Goal: Information Seeking & Learning: Compare options

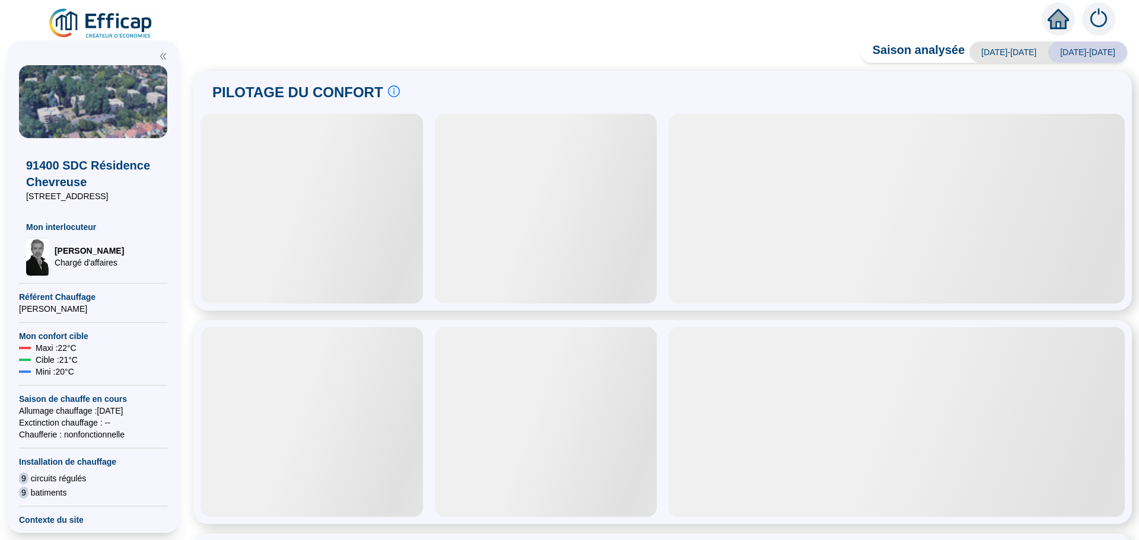
click at [530, 42] on span at bounding box center [662, 40] width 953 height 14
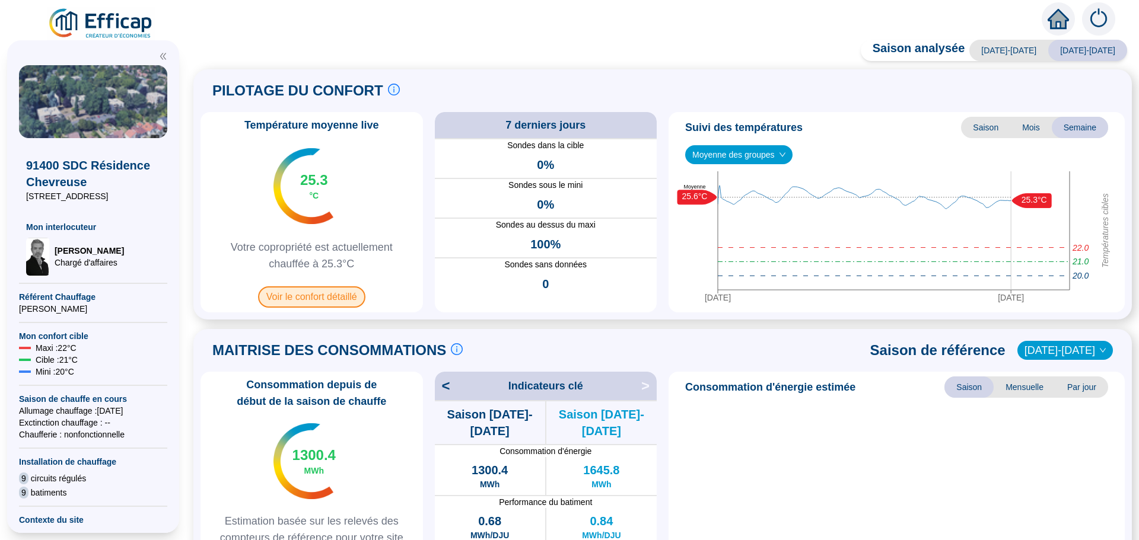
click at [297, 301] on span "Voir le confort détaillé" at bounding box center [311, 297] width 107 height 21
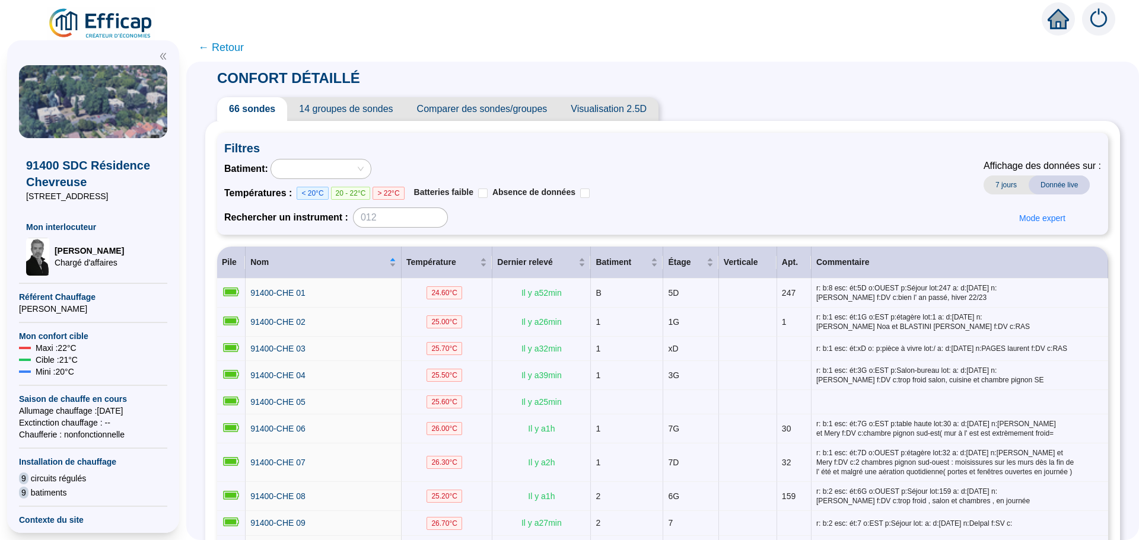
click at [473, 109] on span "Comparer des sondes/groupes" at bounding box center [482, 109] width 154 height 24
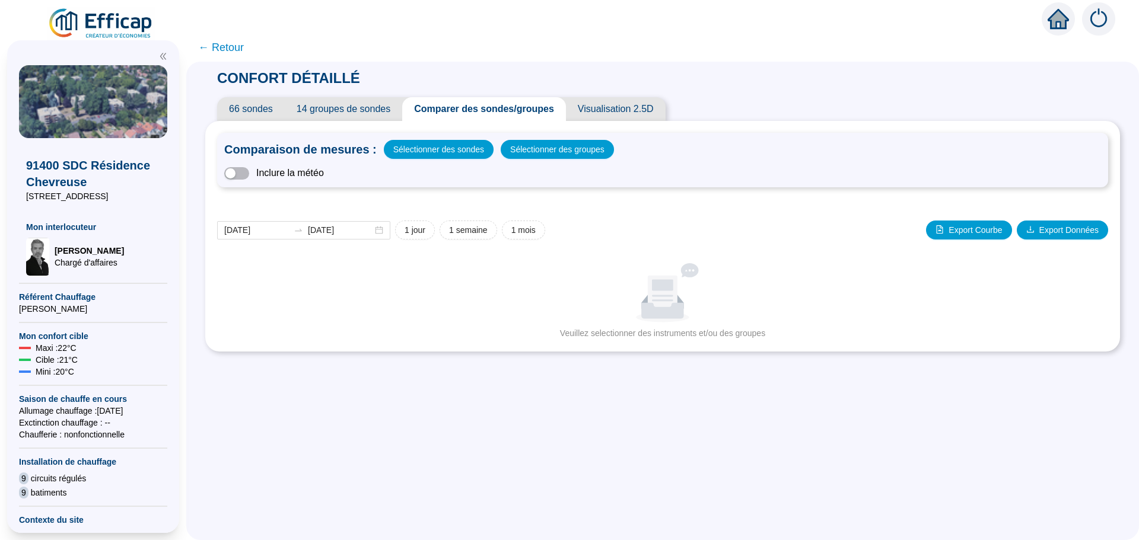
click at [413, 34] on span "← Retour" at bounding box center [662, 47] width 953 height 28
click at [276, 229] on input "[DATE]" at bounding box center [256, 230] width 65 height 12
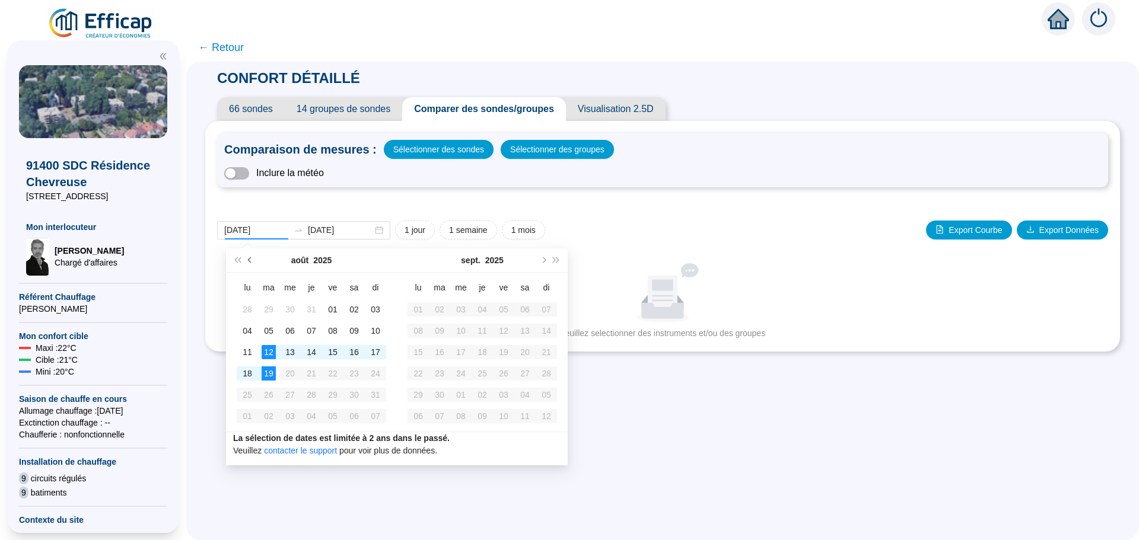
click at [247, 258] on button "Mois précédent (PageUp)" at bounding box center [250, 261] width 13 height 24
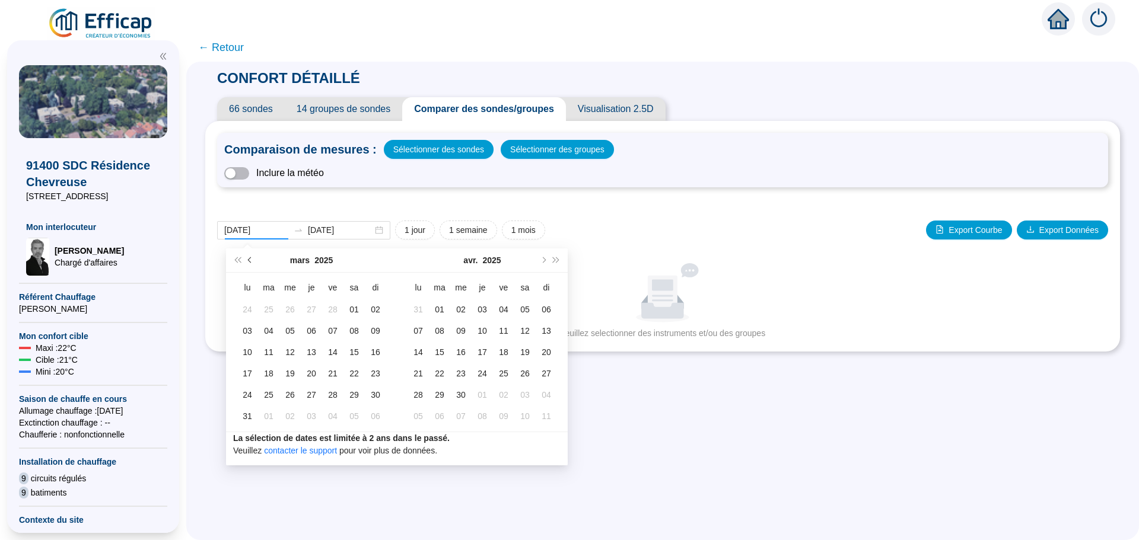
click at [247, 258] on button "Mois précédent (PageUp)" at bounding box center [250, 261] width 13 height 24
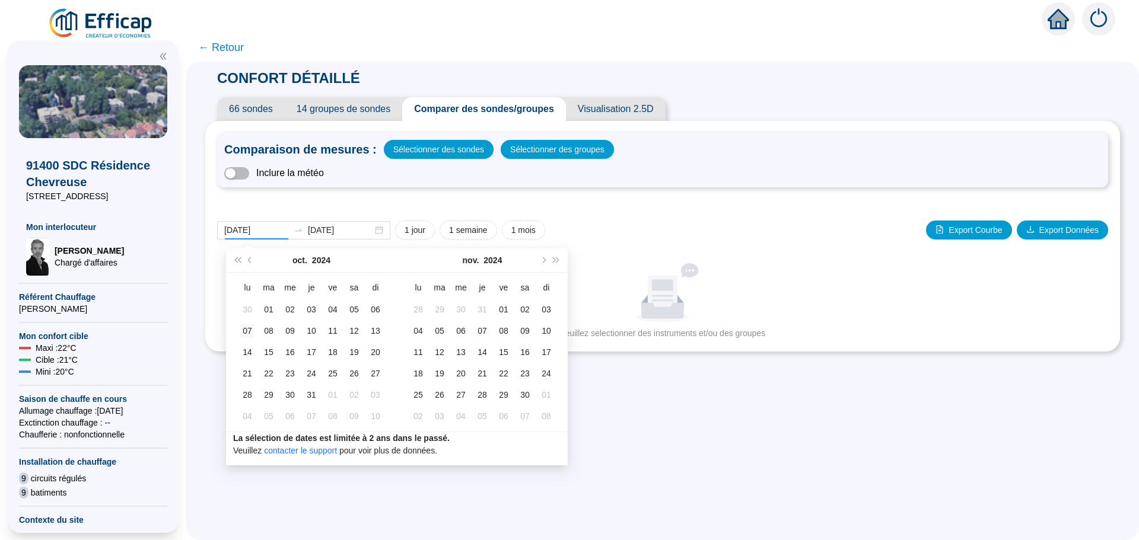
type input "[DATE]"
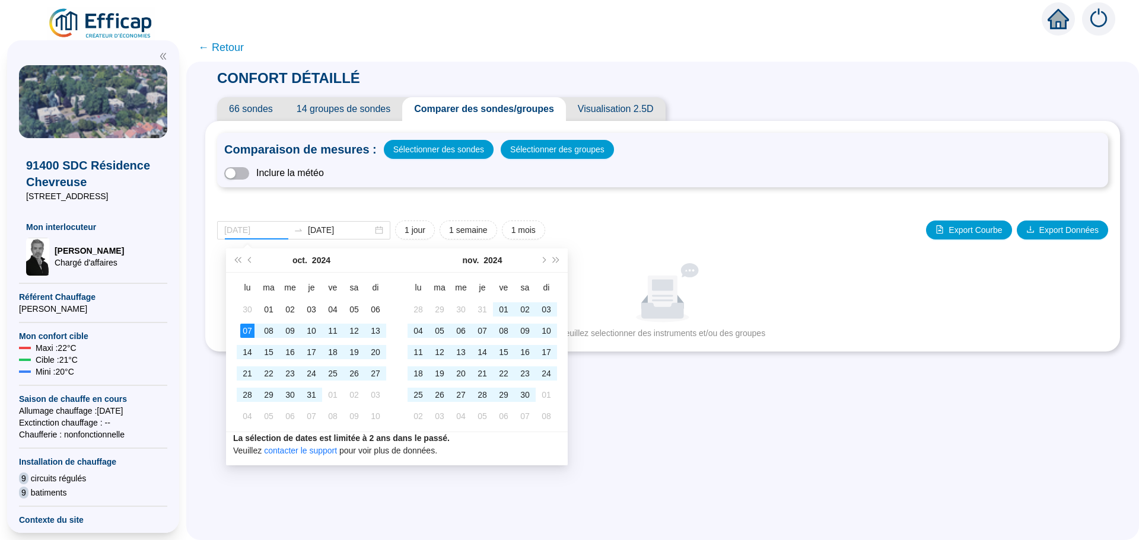
click at [248, 330] on div "07" at bounding box center [247, 331] width 14 height 14
type input "[DATE]"
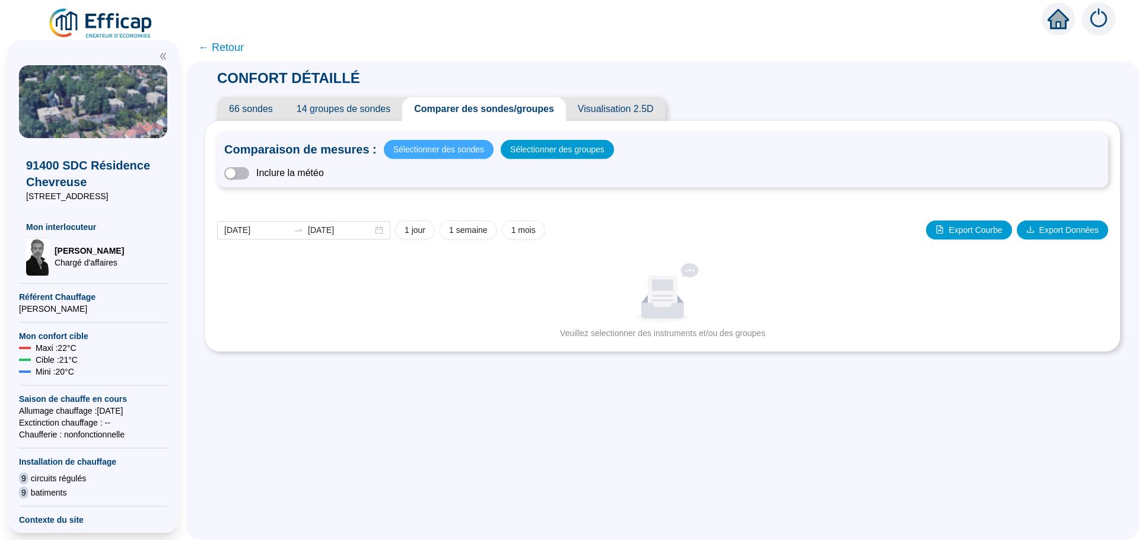
click at [476, 147] on span "Sélectionner des sondes" at bounding box center [438, 149] width 91 height 17
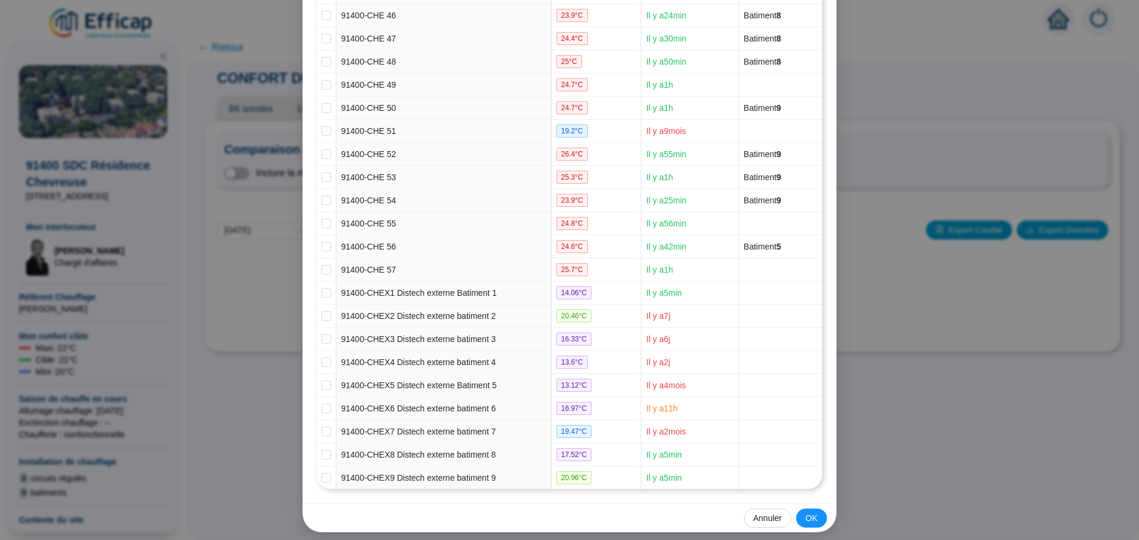
scroll to position [1214, 0]
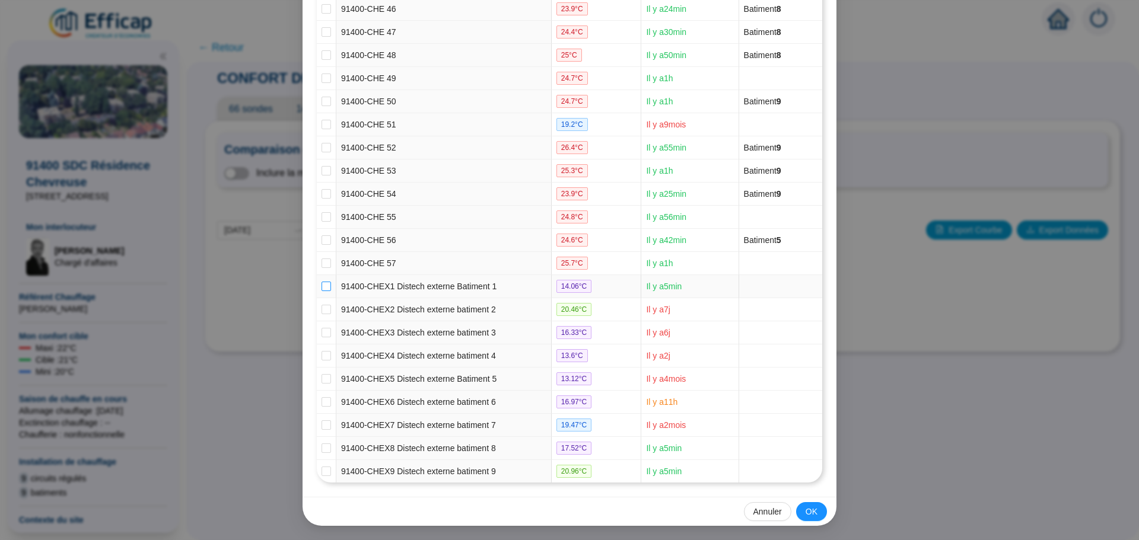
click at [322, 286] on input "checkbox" at bounding box center [326, 286] width 9 height 9
checkbox input "true"
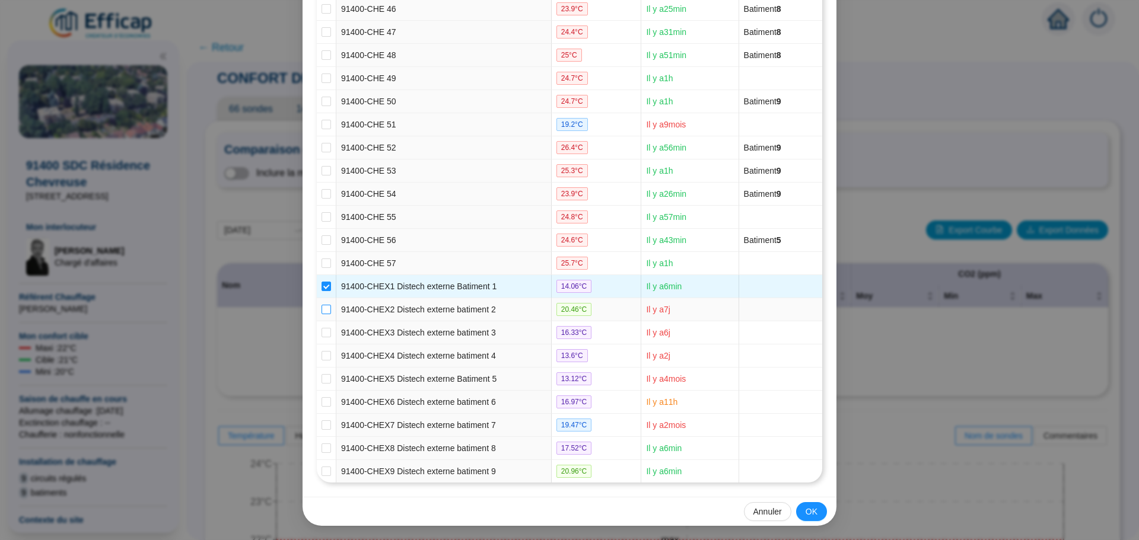
click at [322, 307] on input "checkbox" at bounding box center [326, 309] width 9 height 9
checkbox input "true"
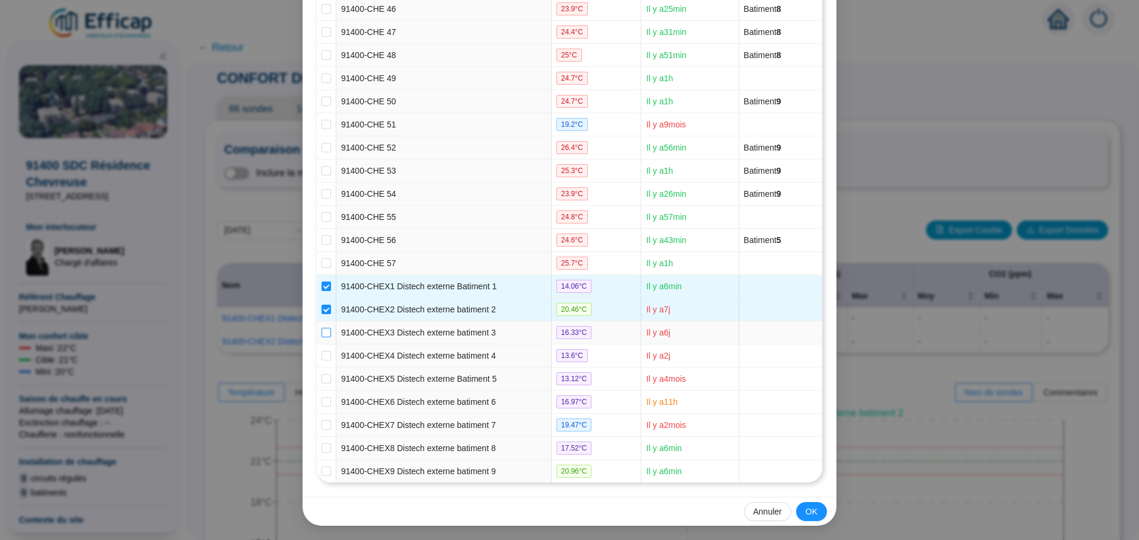
click at [322, 332] on input "checkbox" at bounding box center [326, 332] width 9 height 9
checkbox input "true"
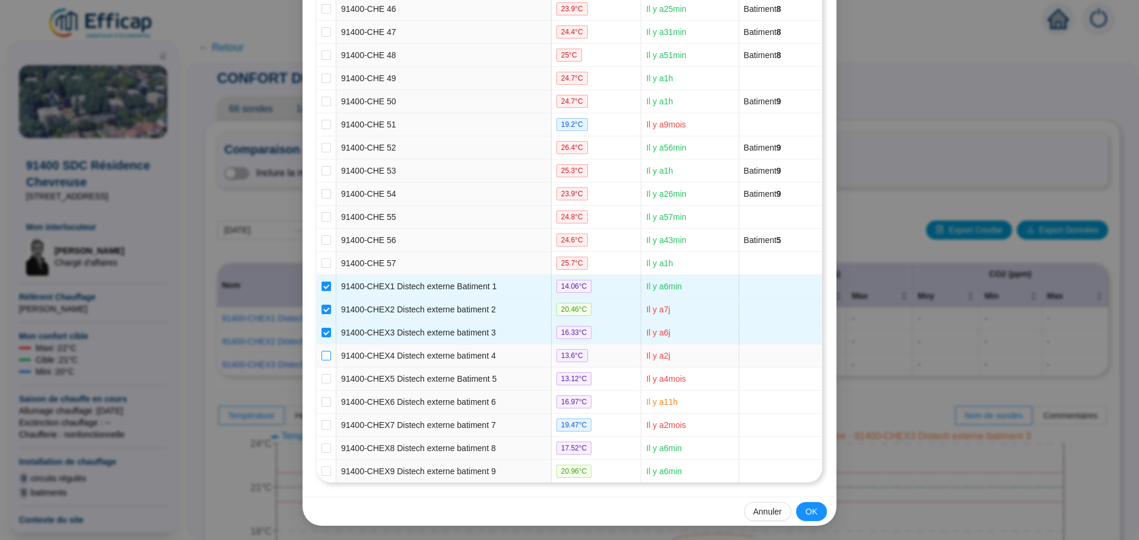
click at [322, 350] on label at bounding box center [326, 356] width 9 height 12
click at [322, 351] on input "checkbox" at bounding box center [326, 355] width 9 height 9
checkbox input "true"
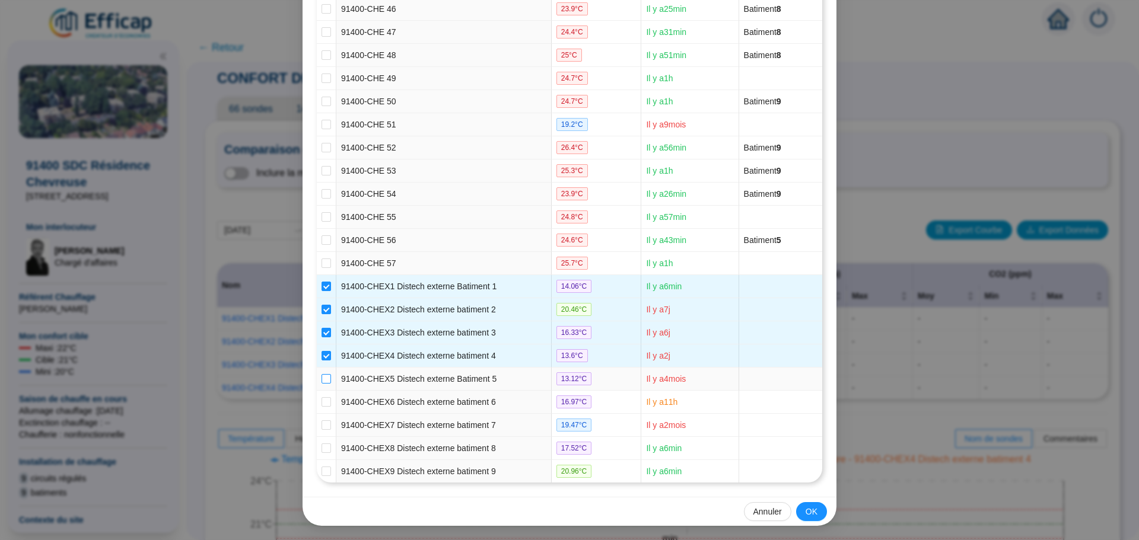
click at [322, 380] on input "checkbox" at bounding box center [326, 378] width 9 height 9
checkbox input "true"
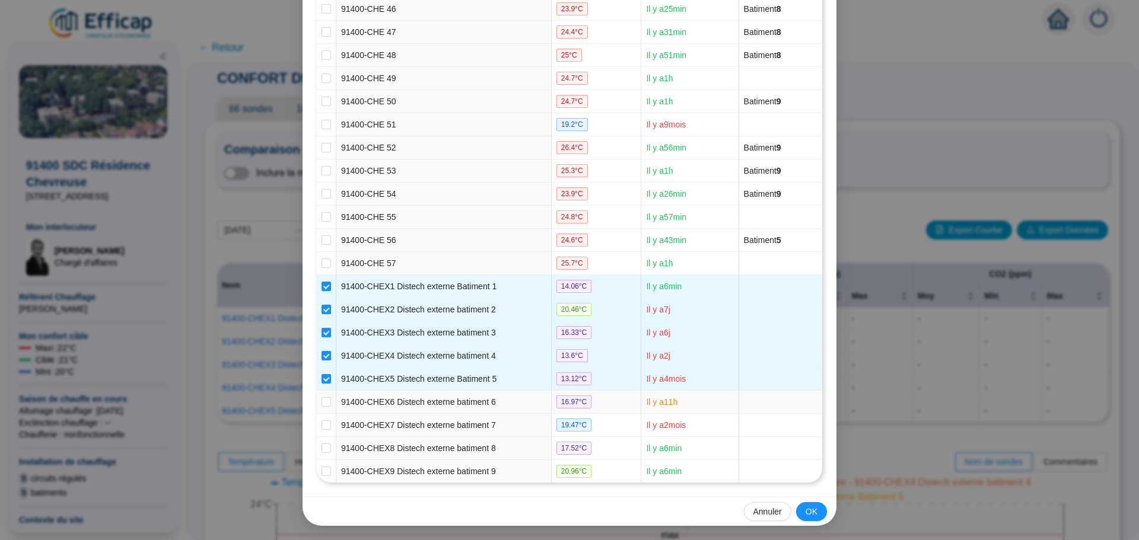
drag, startPoint x: 325, startPoint y: 402, endPoint x: 325, endPoint y: 417, distance: 14.8
click at [325, 406] on input "checkbox" at bounding box center [326, 402] width 9 height 9
checkbox input "true"
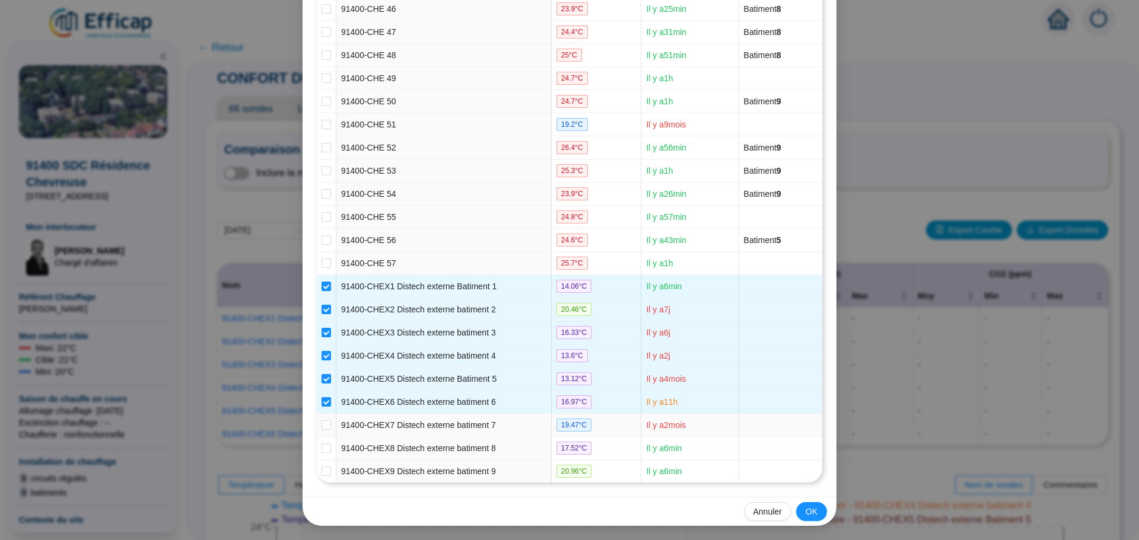
drag, startPoint x: 325, startPoint y: 424, endPoint x: 323, endPoint y: 435, distance: 11.3
click at [325, 428] on input "checkbox" at bounding box center [326, 425] width 9 height 9
checkbox input "true"
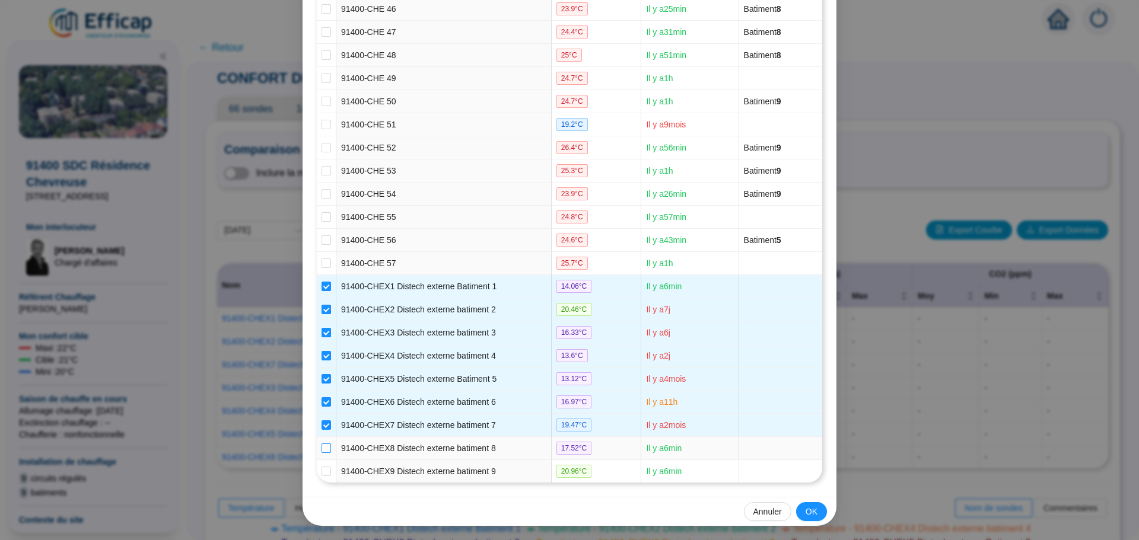
click at [324, 446] on input "checkbox" at bounding box center [326, 448] width 9 height 9
checkbox input "true"
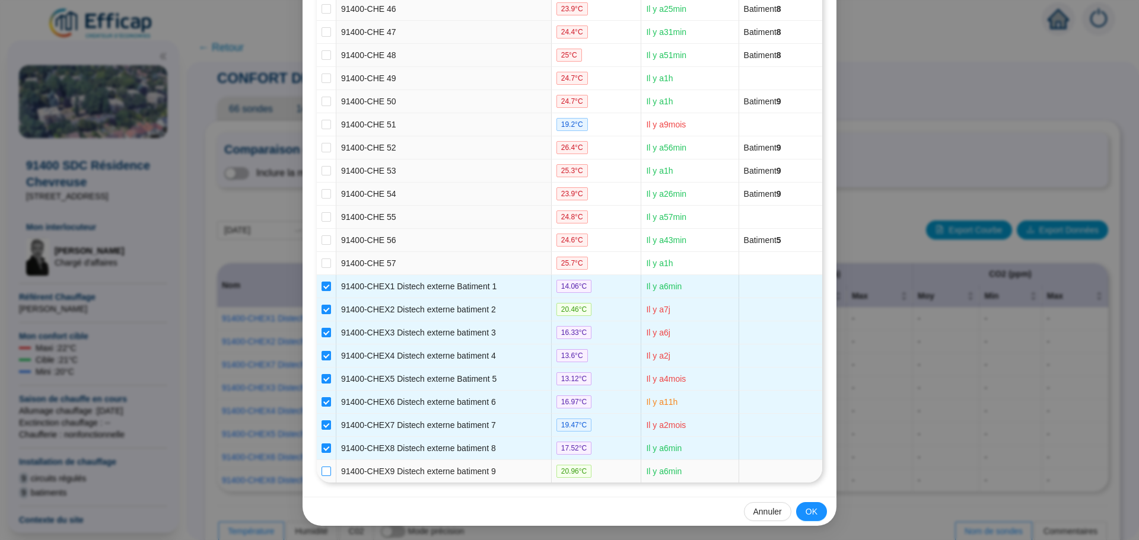
click at [326, 468] on input "checkbox" at bounding box center [326, 471] width 9 height 9
checkbox input "true"
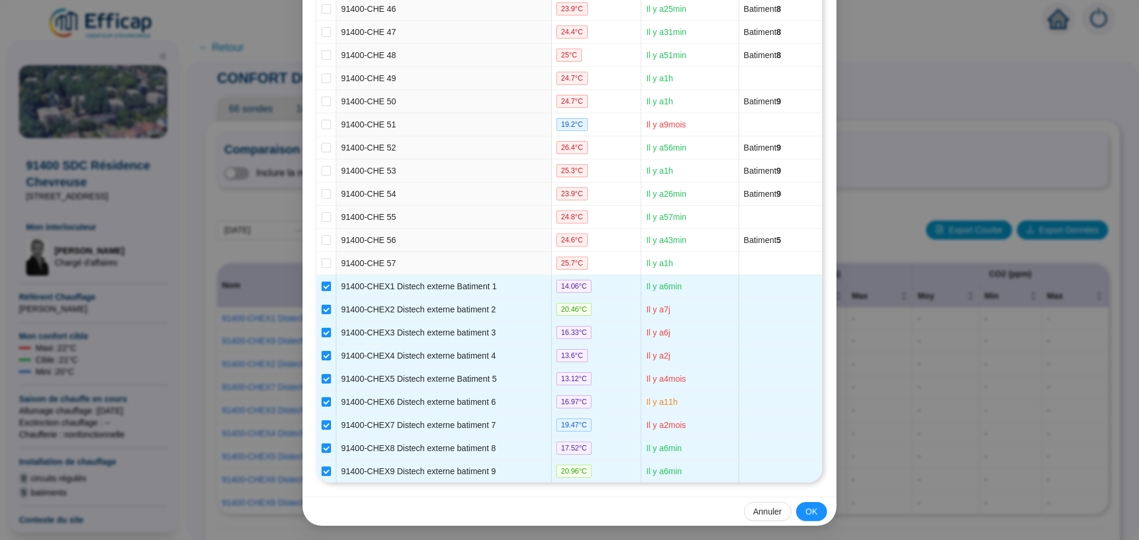
click at [807, 511] on span "OK" at bounding box center [812, 512] width 12 height 12
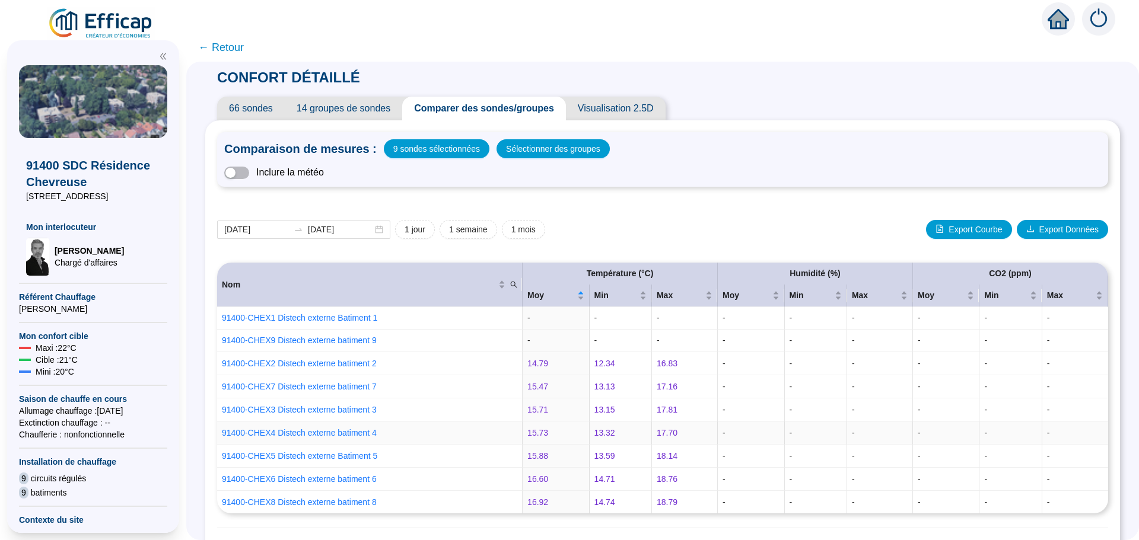
scroll to position [0, 0]
click at [276, 226] on input "[DATE]" at bounding box center [256, 230] width 65 height 12
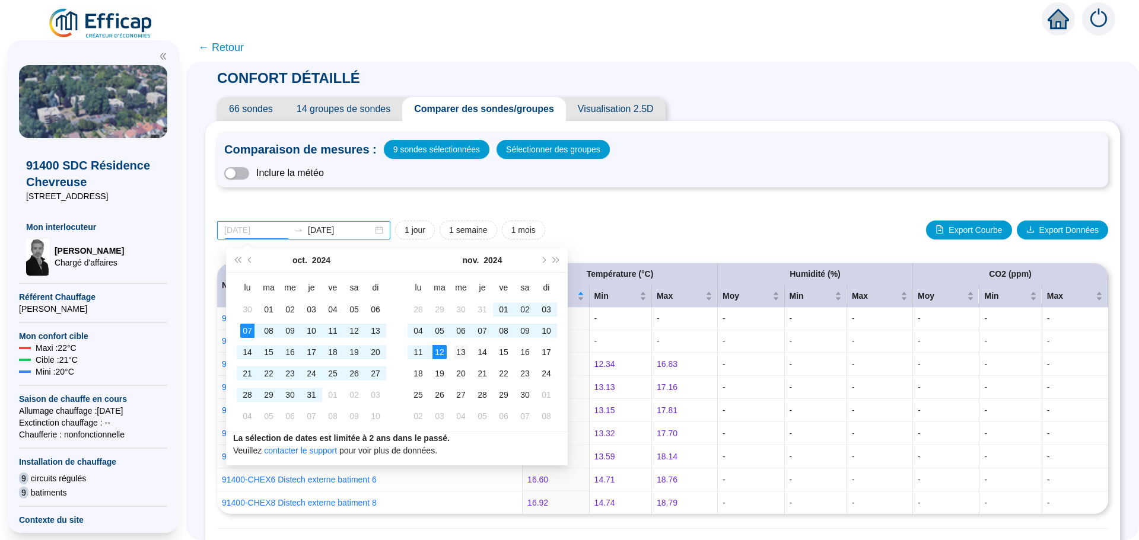
type input "[DATE]"
click at [459, 352] on div "13" at bounding box center [461, 352] width 14 height 14
type input "[DATE]"
click at [247, 328] on div "07" at bounding box center [247, 331] width 14 height 14
type input "[DATE]"
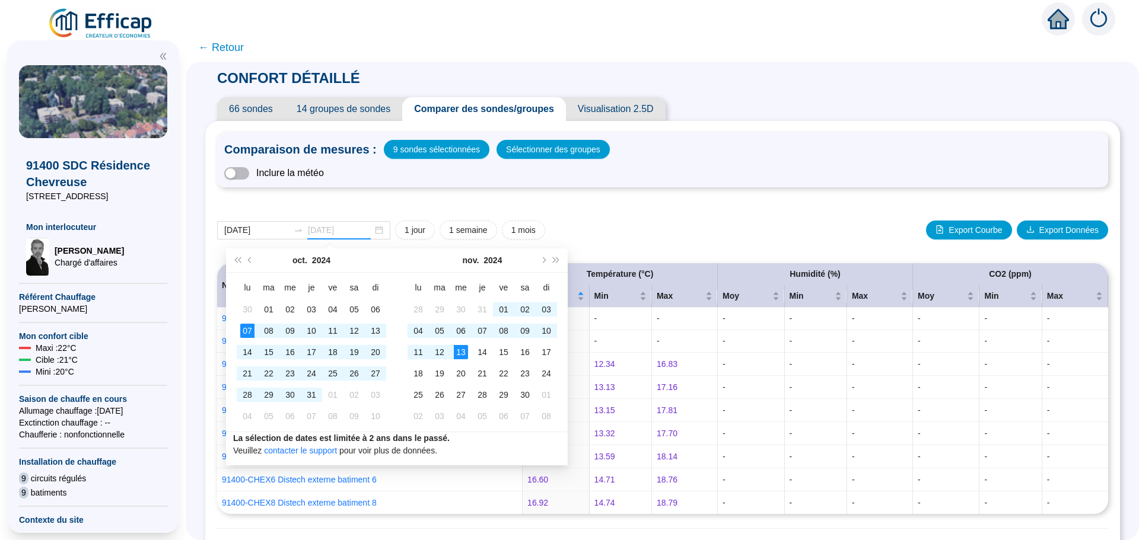
type input "[DATE]"
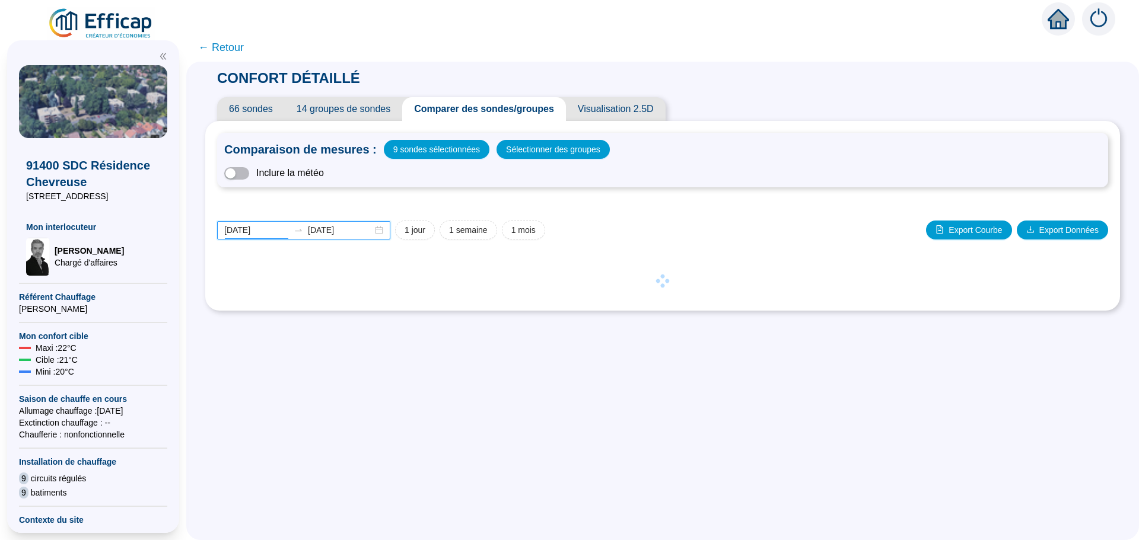
click at [274, 228] on input "[DATE]" at bounding box center [256, 230] width 65 height 12
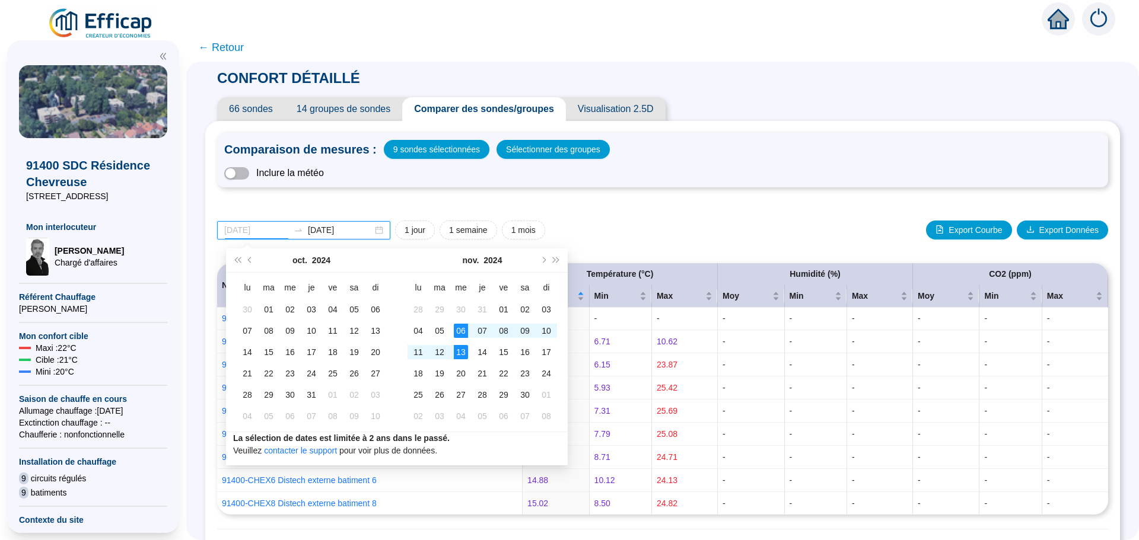
type input "[DATE]"
click at [466, 351] on div "13" at bounding box center [461, 352] width 14 height 14
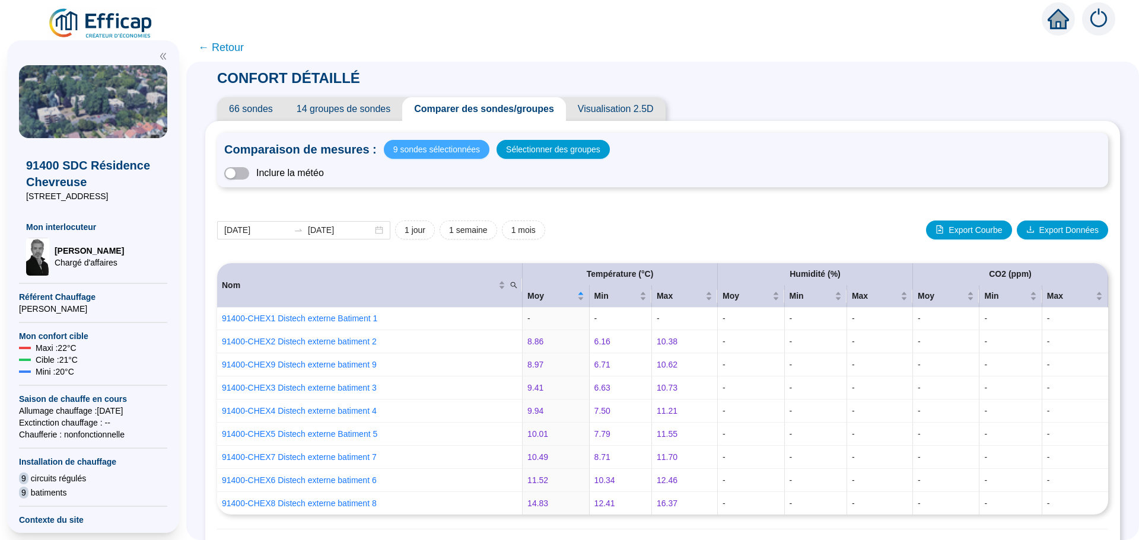
click at [464, 155] on span "9 sondes sélectionnées" at bounding box center [436, 149] width 87 height 17
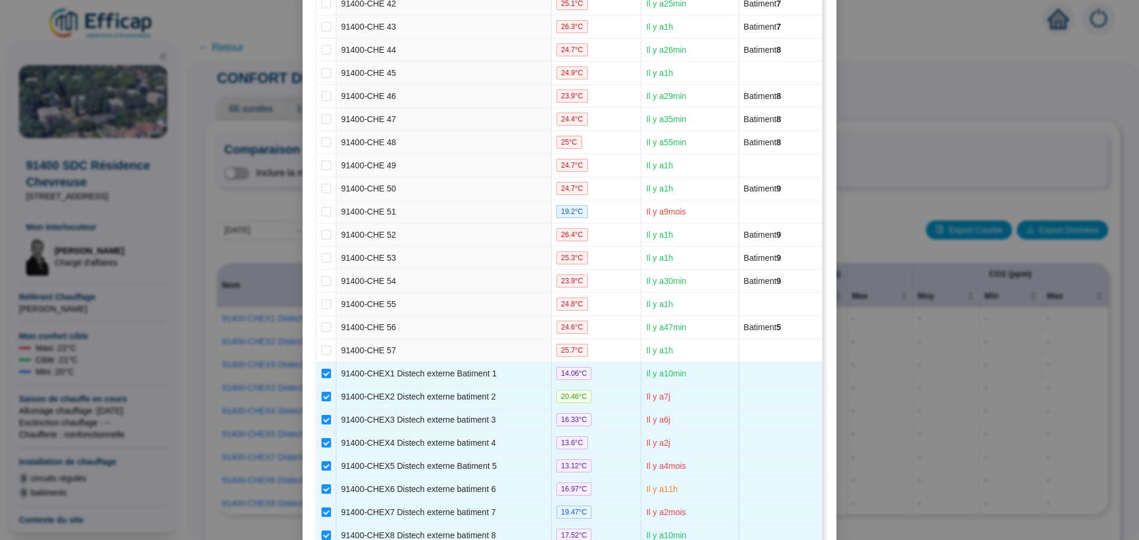
scroll to position [1214, 0]
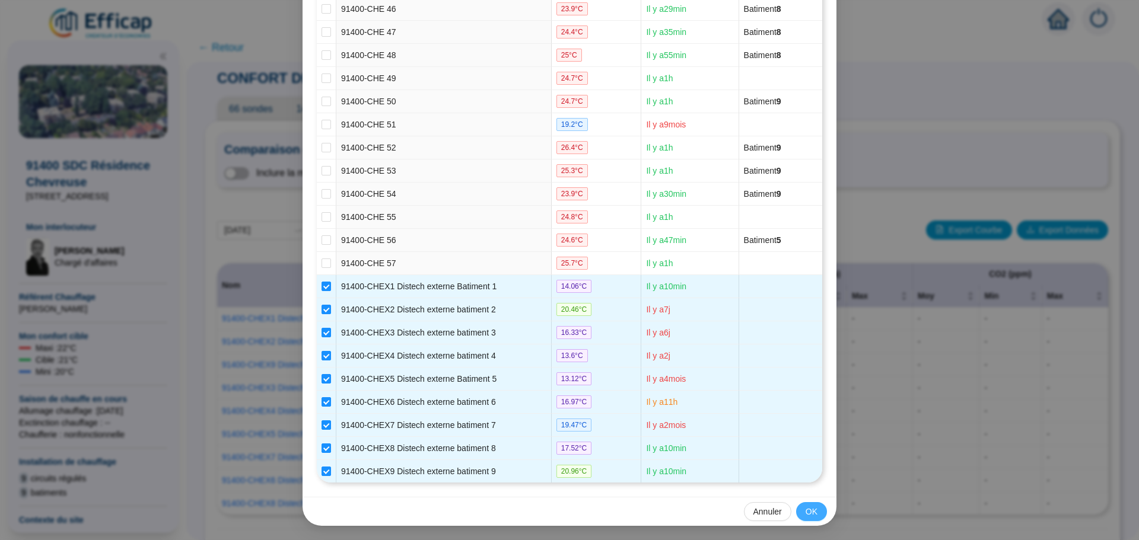
click at [810, 514] on span "OK" at bounding box center [812, 512] width 12 height 12
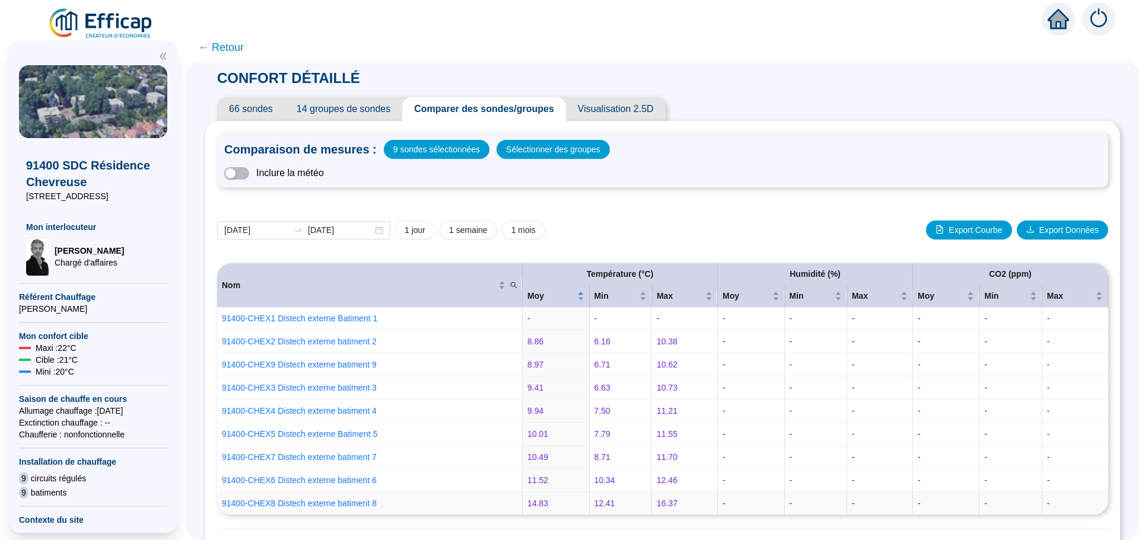
scroll to position [0, 0]
click at [767, 424] on td "-" at bounding box center [751, 434] width 67 height 23
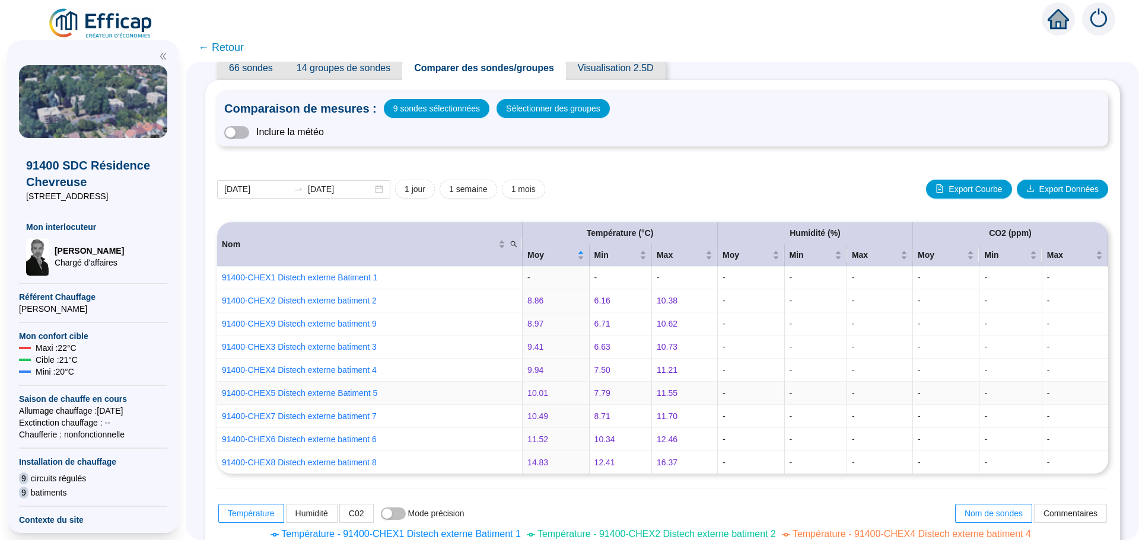
scroll to position [59, 0]
